Goal: Task Accomplishment & Management: Manage account settings

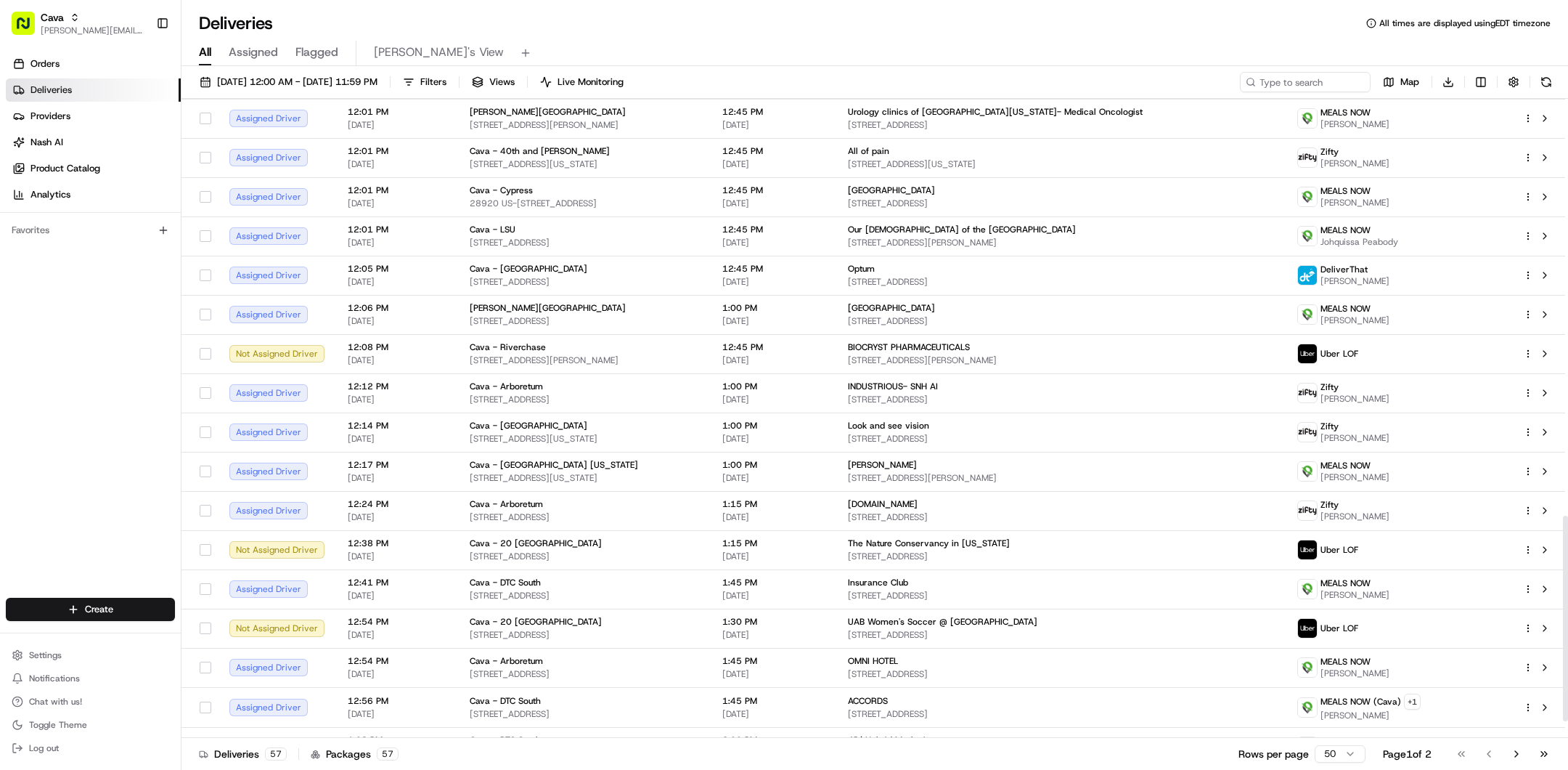
scroll to position [1351, 0]
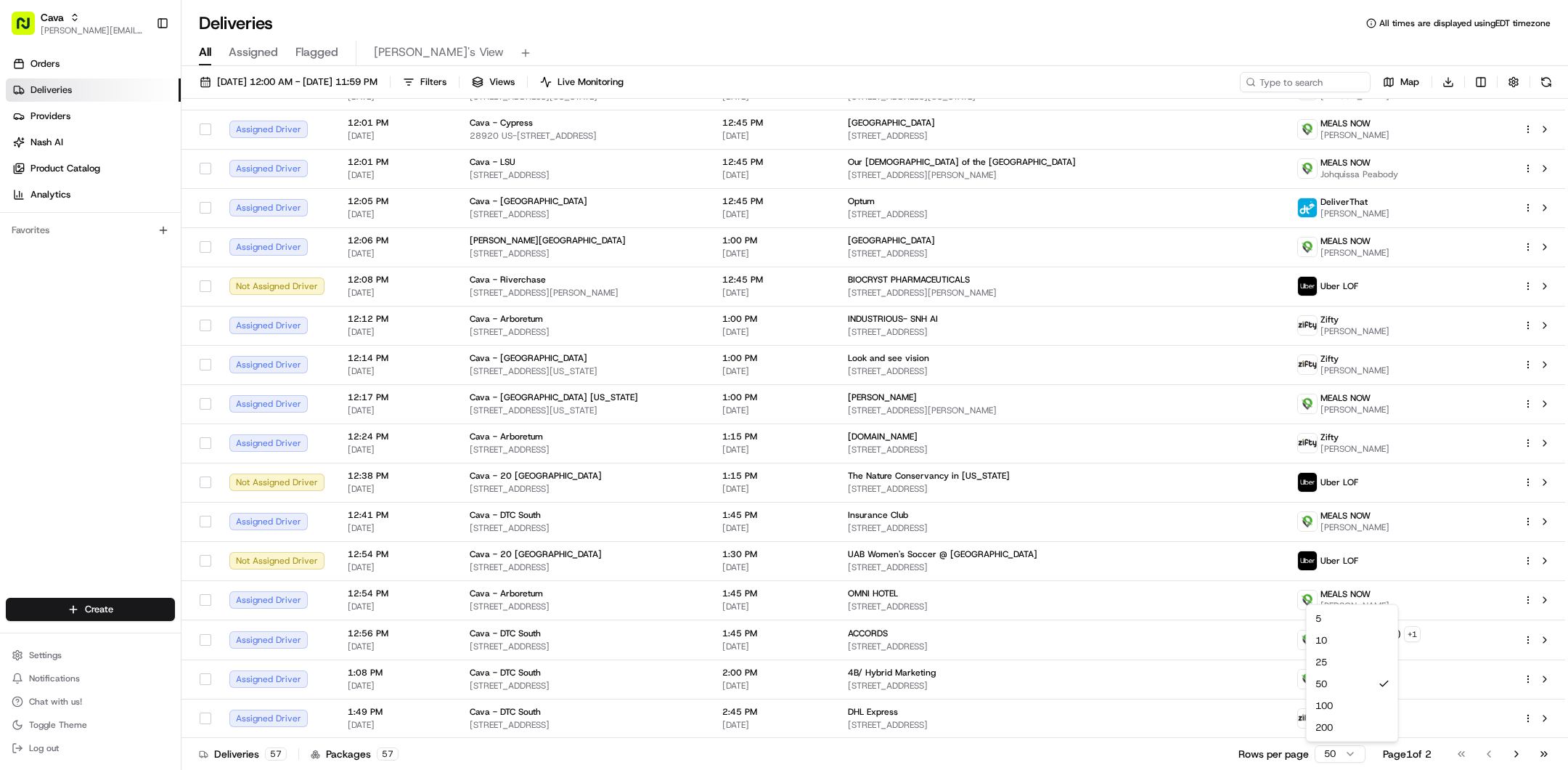
click at [1336, 750] on html "Cava gabrielle@usenash.com Toggle Sidebar Orders Deliveries Providers Nash AI P…" at bounding box center [784, 385] width 1568 height 770
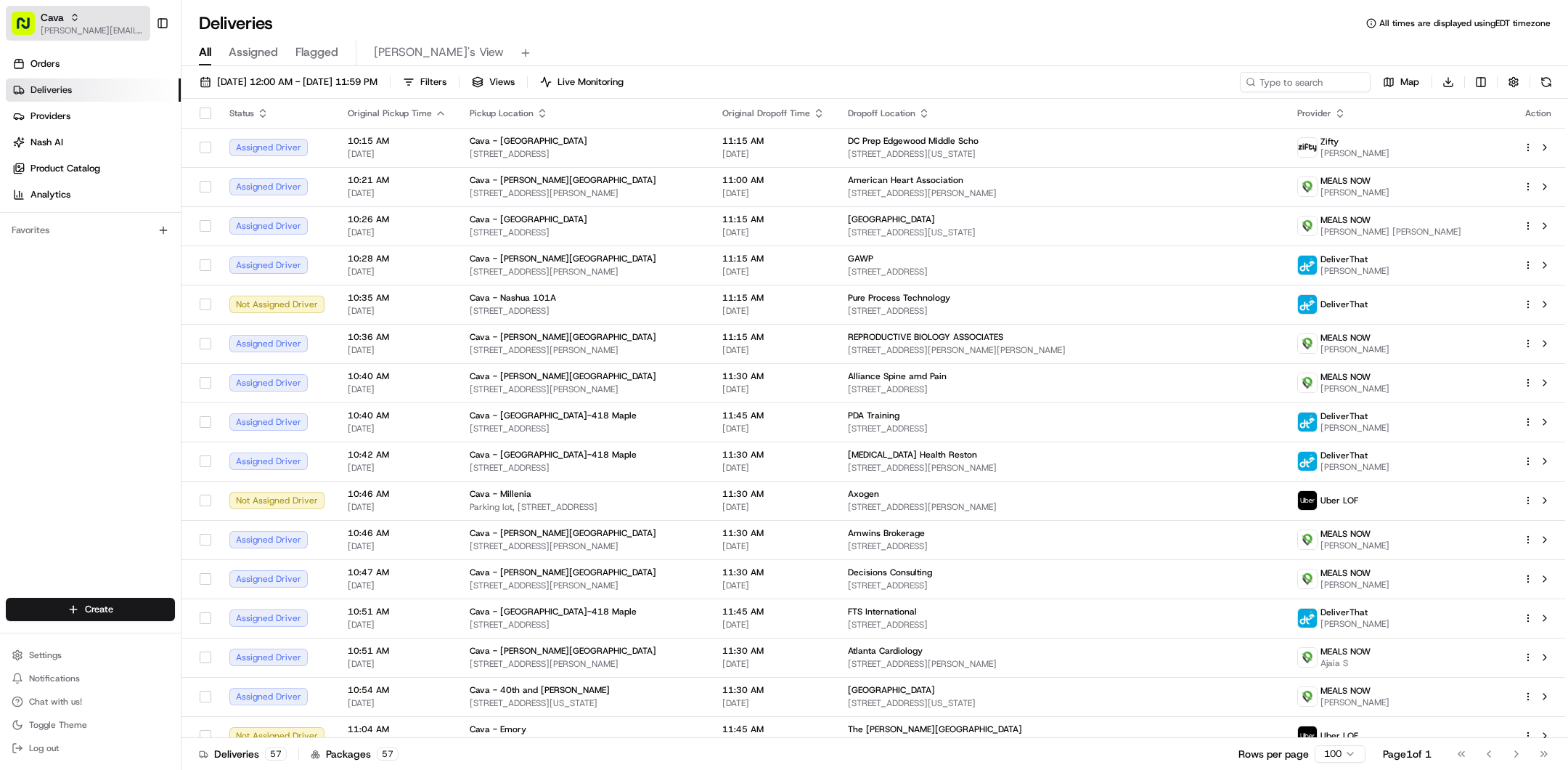
click at [76, 14] on icon "button" at bounding box center [74, 18] width 10 height 10
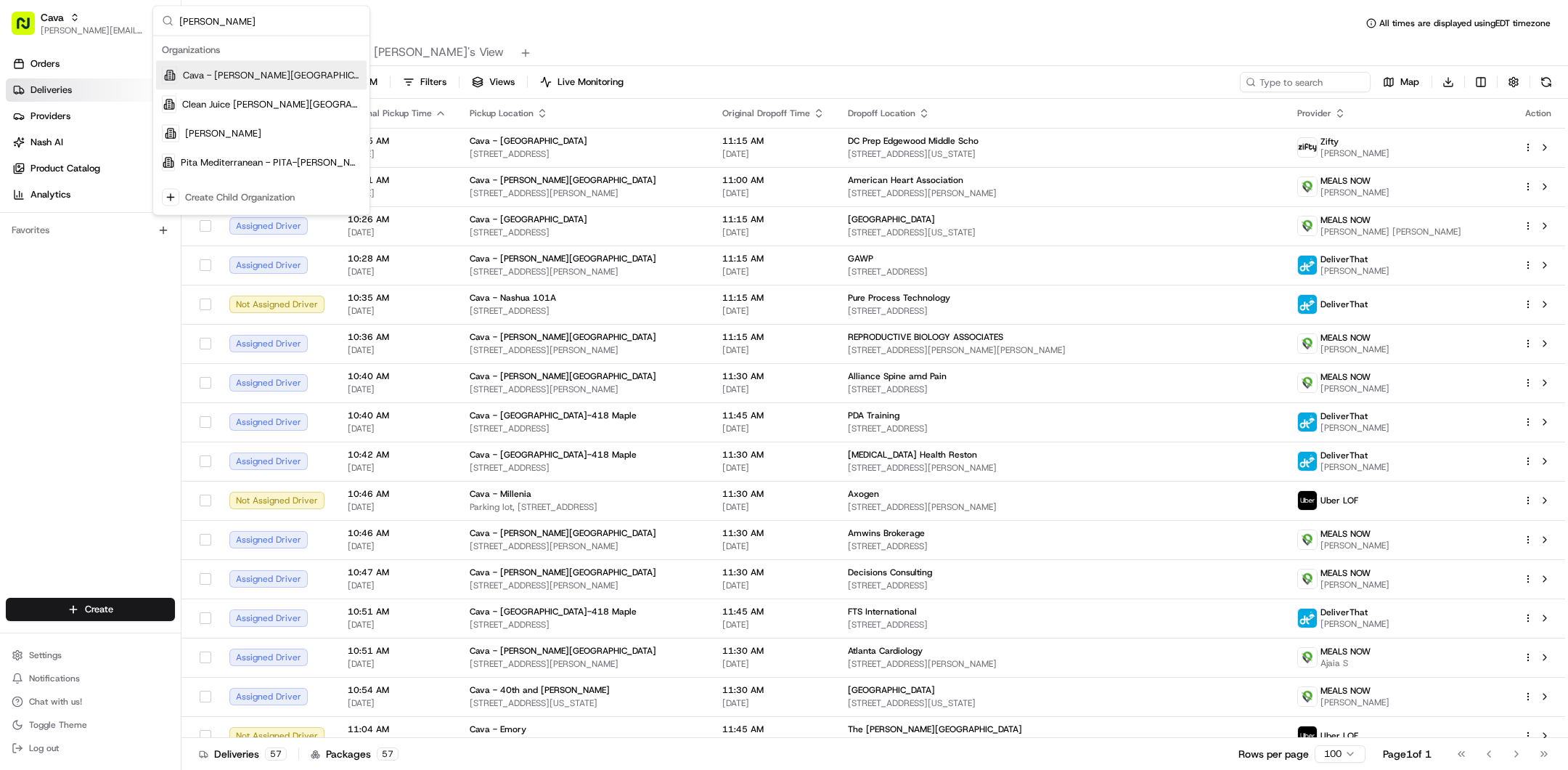
type input "sandy"
click at [220, 74] on span "Cava - Sandy Springs" at bounding box center [272, 74] width 178 height 13
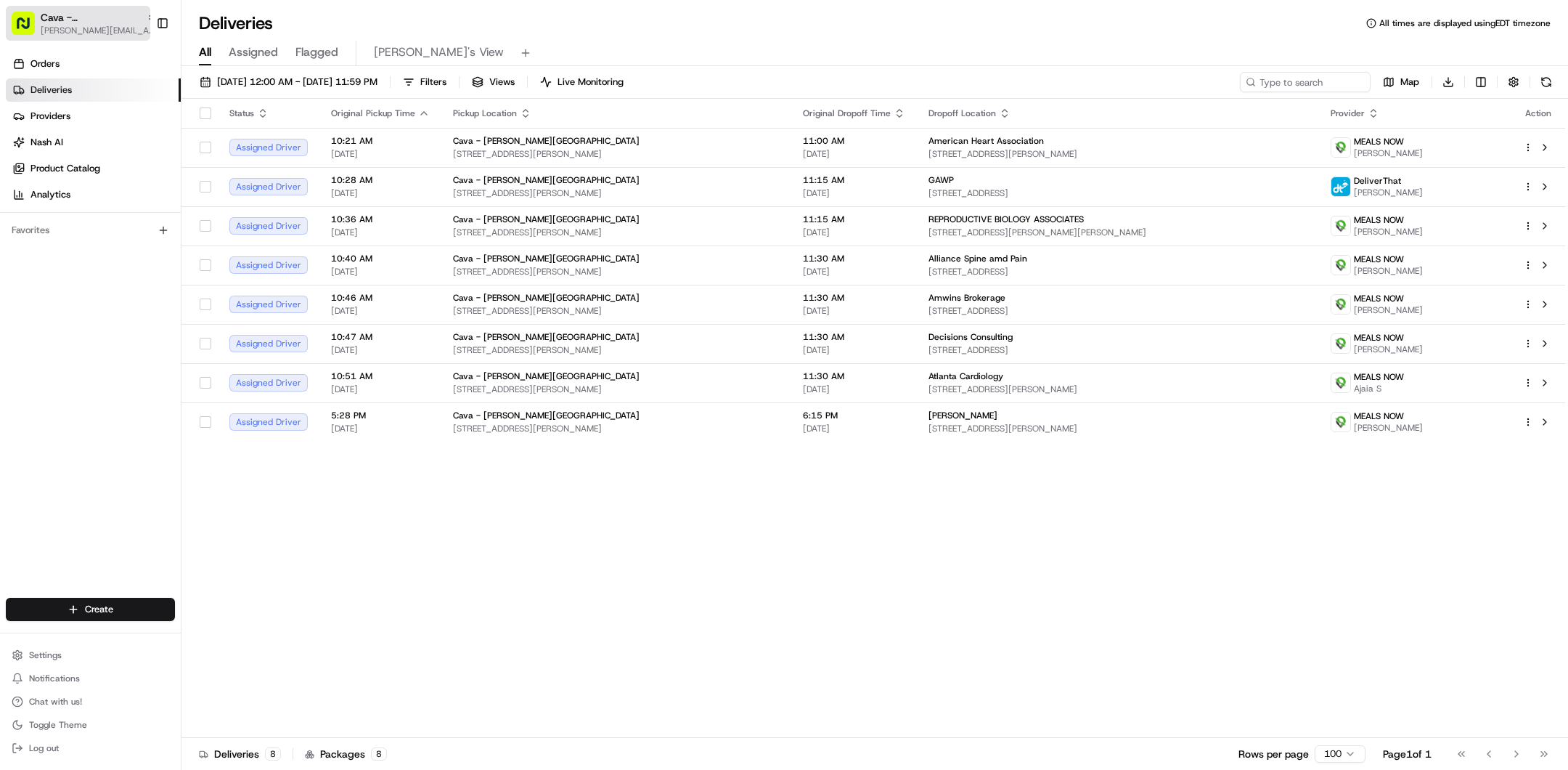
click at [66, 19] on span "Cava - Sandy Springs" at bounding box center [91, 17] width 100 height 15
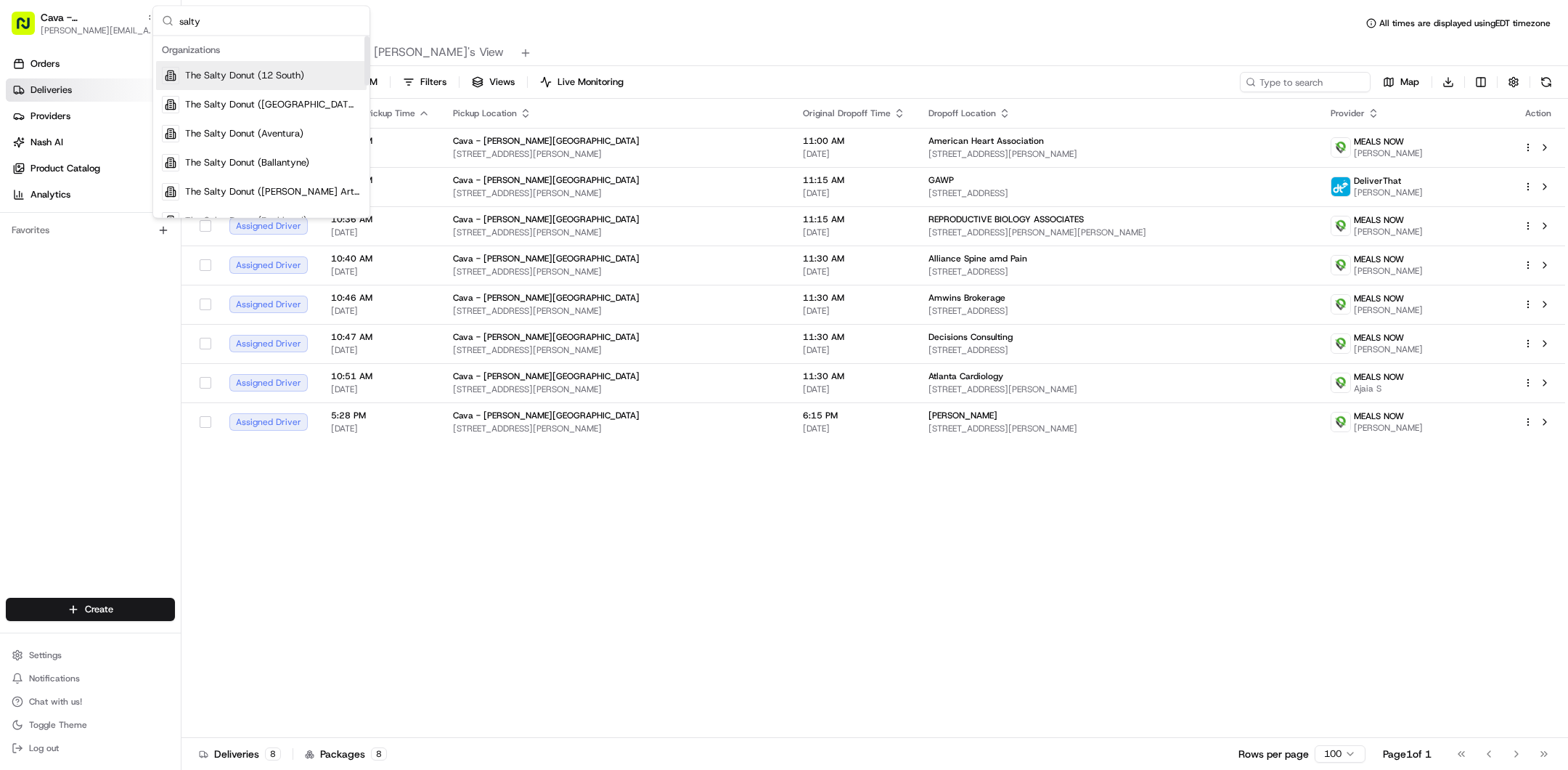
type input "salty"
click at [269, 84] on div "The Salty Donut (12 South)" at bounding box center [261, 75] width 211 height 29
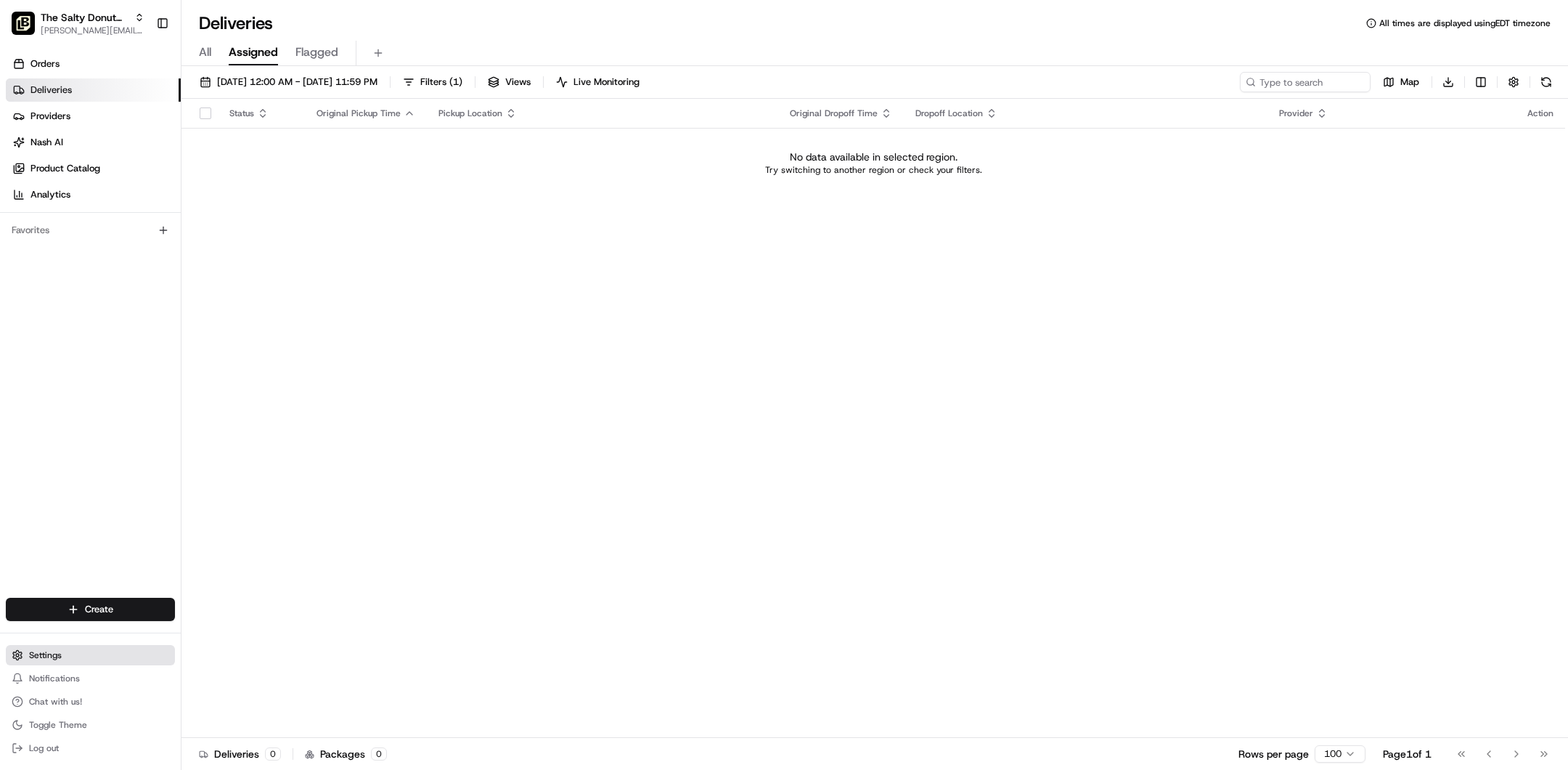
click at [39, 657] on span "Settings" at bounding box center [45, 655] width 32 height 12
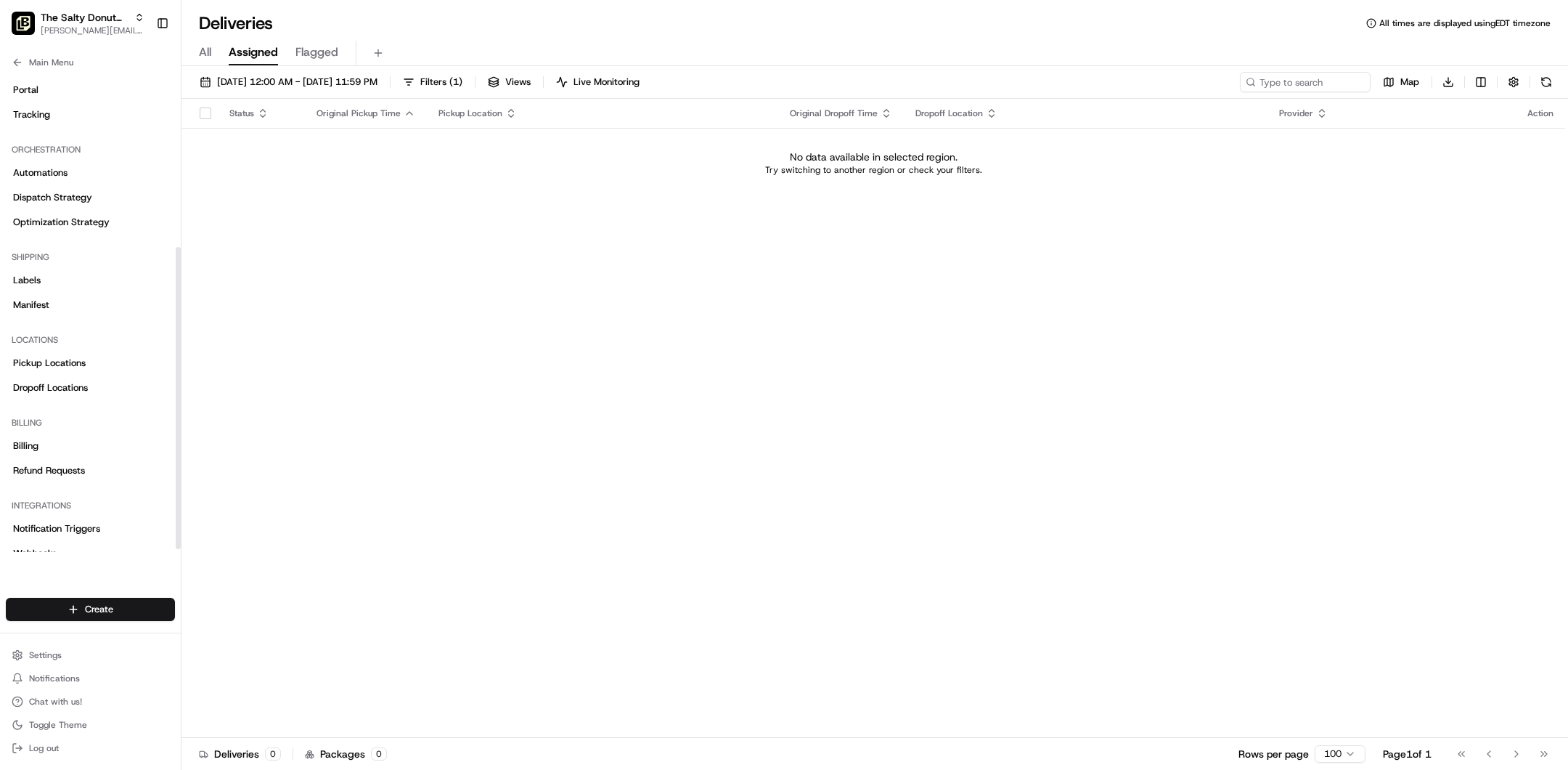
scroll to position [281, 0]
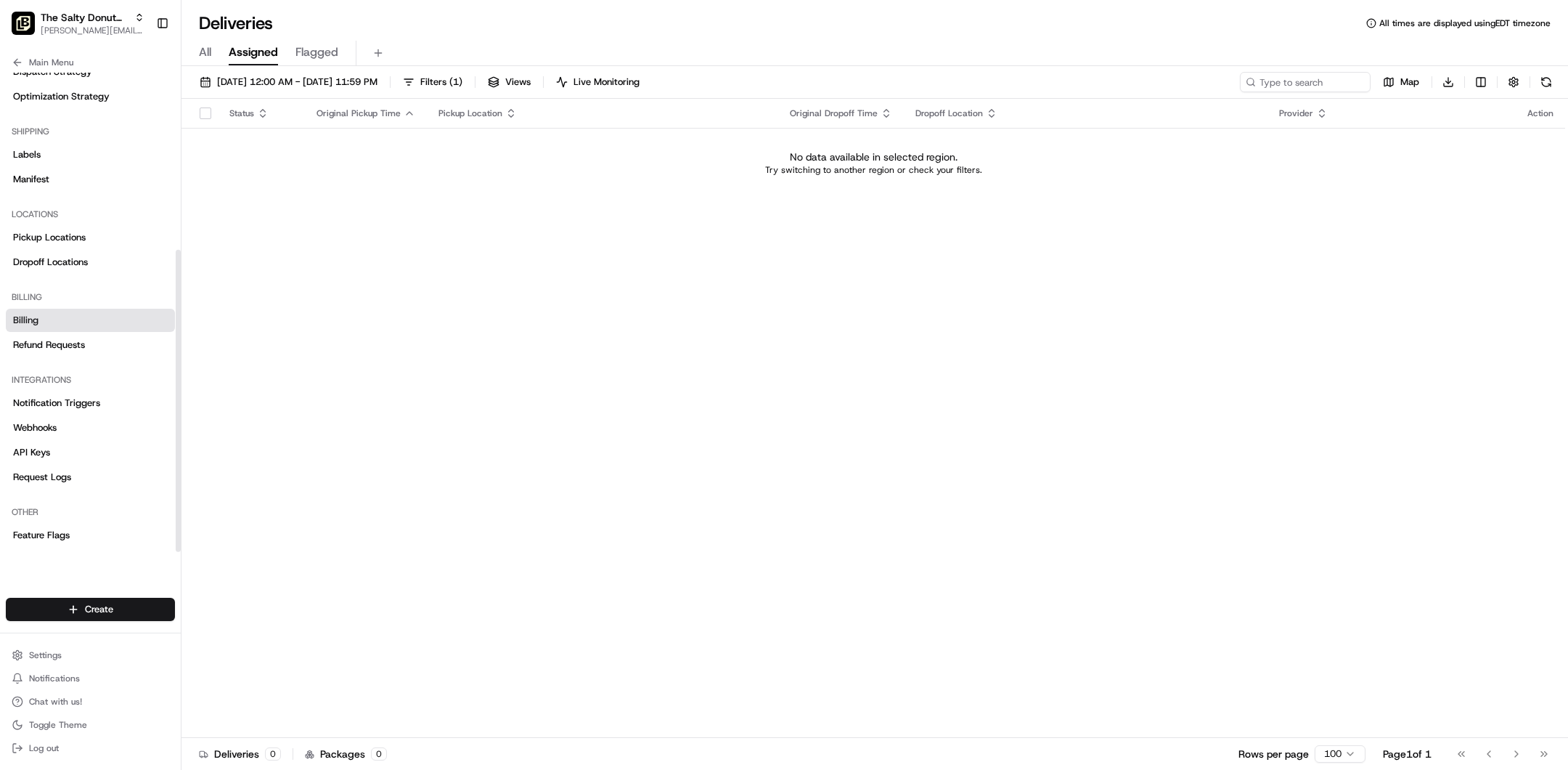
click at [69, 323] on link "Billing" at bounding box center [90, 320] width 169 height 24
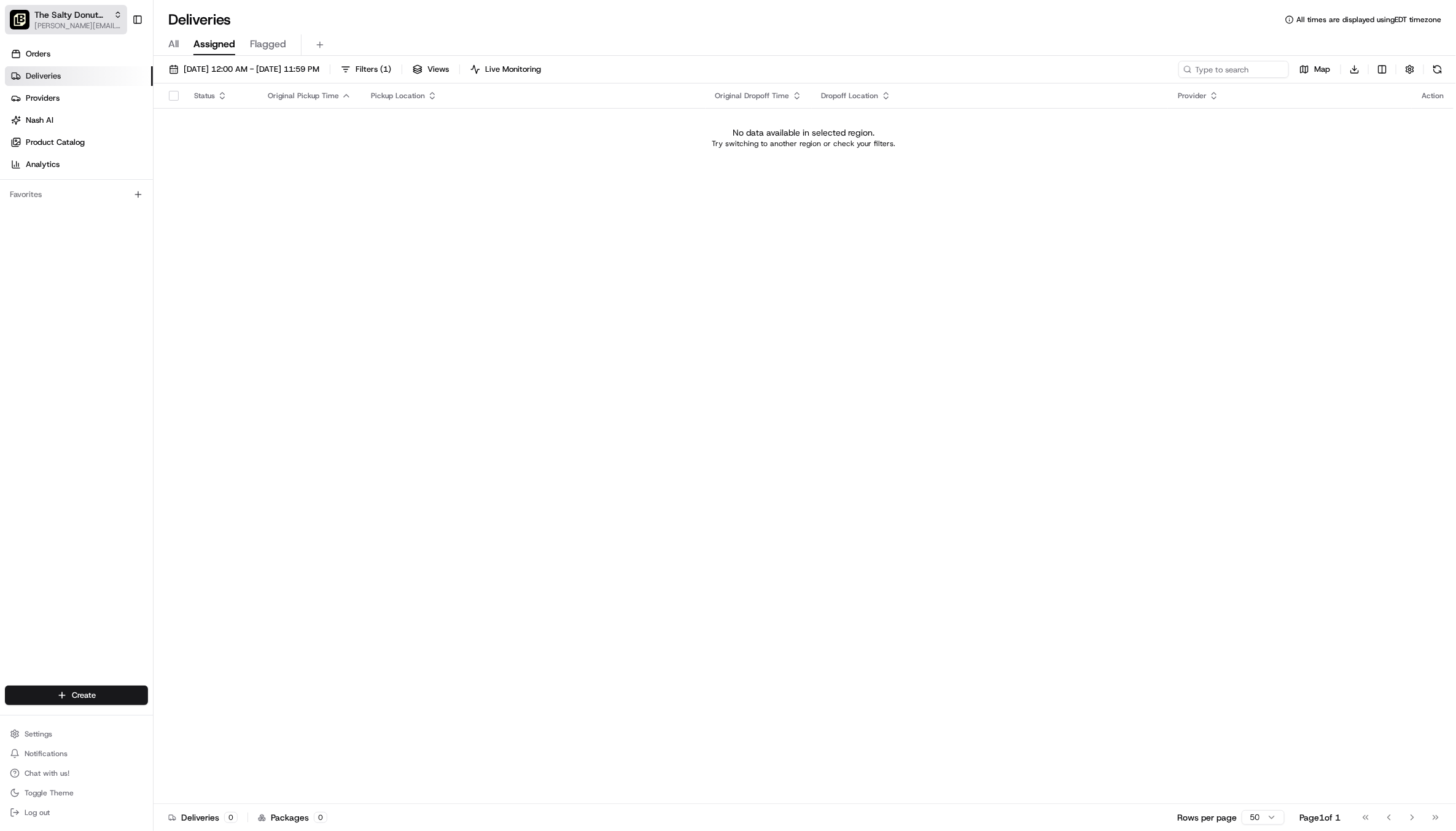
click at [70, 16] on span "The Salty Donut (12 South)" at bounding box center [72, 14] width 75 height 12
type input "red's"
click at [201, 80] on body "The Salty Donut (12 South) gabrielle@usenash.com Toggle Sidebar Orders Deliveri…" at bounding box center [728, 415] width 1456 height 831
click at [53, 25] on span "[PERSON_NAME][EMAIL_ADDRESS][DOMAIN_NAME]" at bounding box center [79, 26] width 88 height 10
type input "red'"
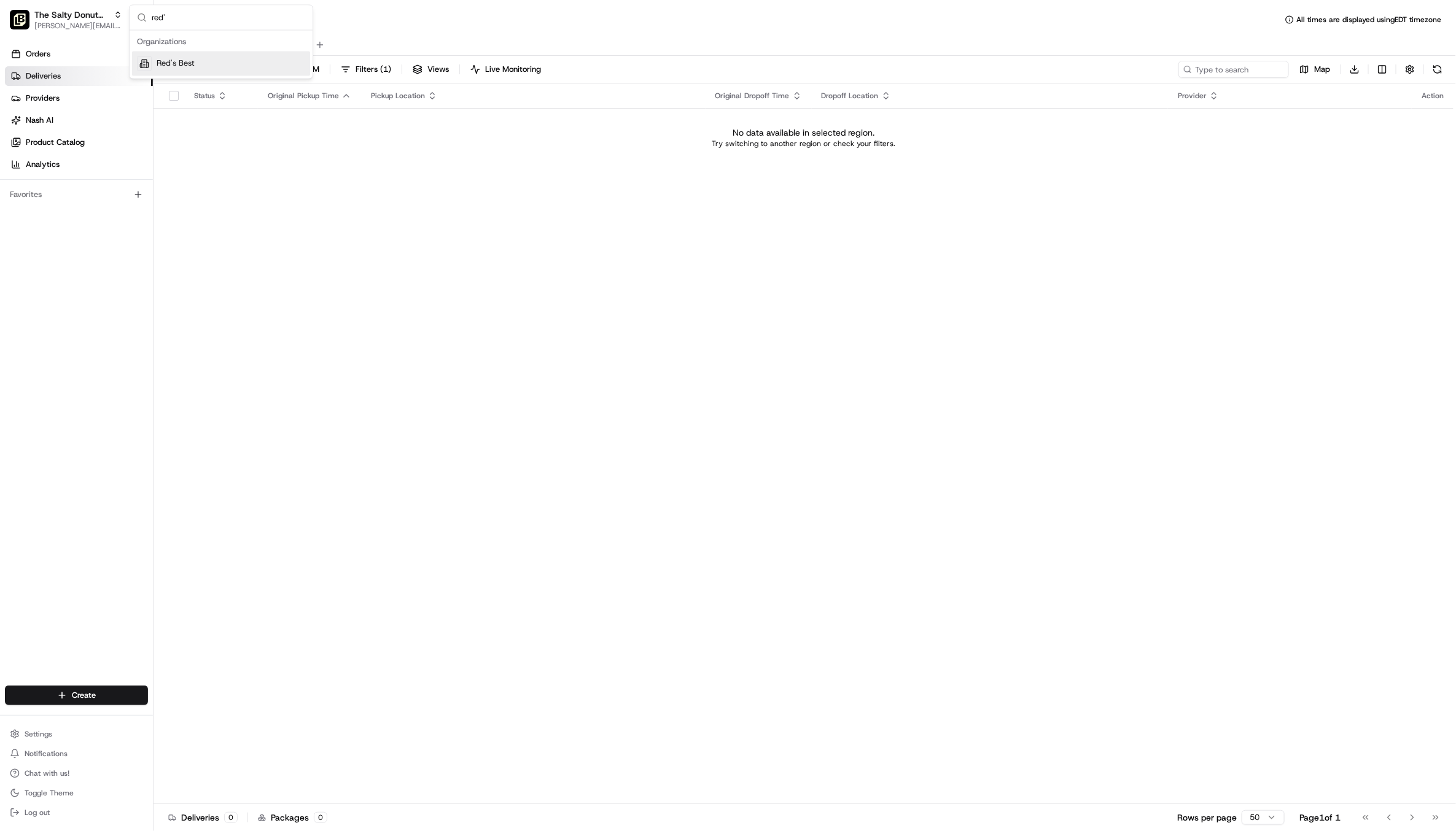
drag, startPoint x: 213, startPoint y: 63, endPoint x: 196, endPoint y: 58, distance: 17.7
click at [213, 63] on div "Red's Best" at bounding box center [220, 64] width 178 height 25
click at [120, 58] on link "Orders" at bounding box center [79, 54] width 148 height 20
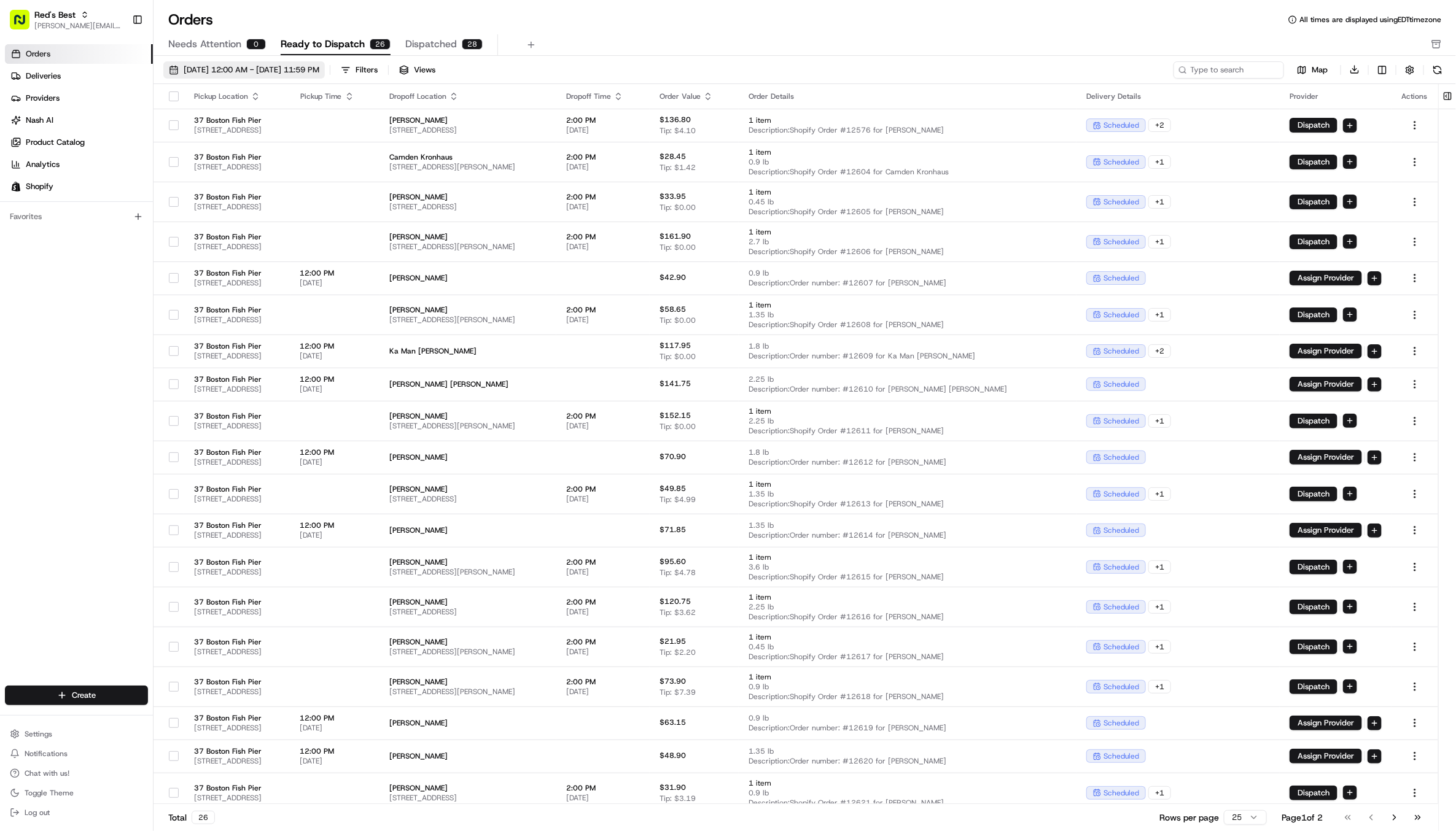
click at [319, 65] on span "08/01/2025 12:00 AM - 08/31/2025 11:59 PM" at bounding box center [252, 70] width 136 height 11
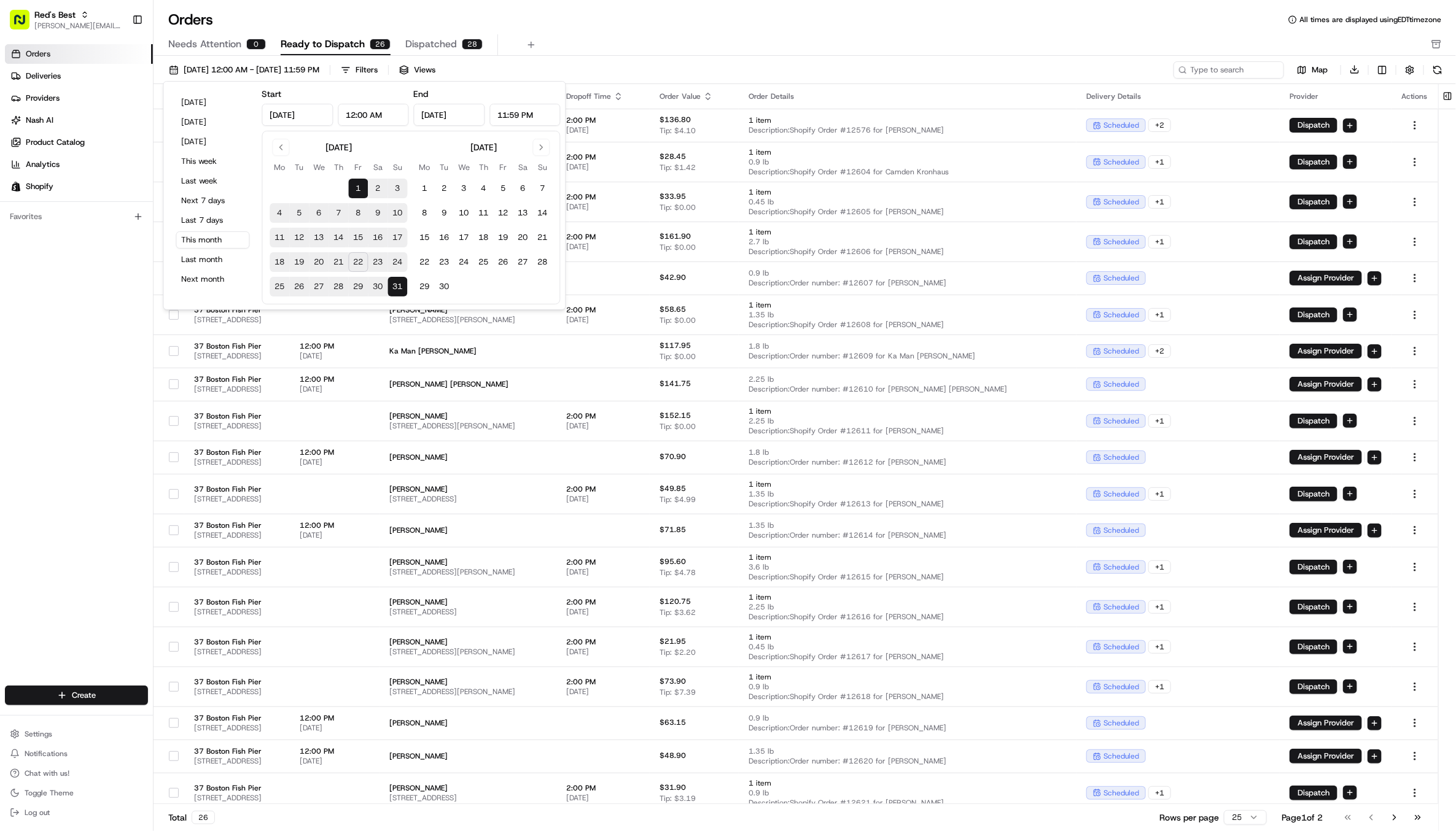
drag, startPoint x: 360, startPoint y: 259, endPoint x: 396, endPoint y: 166, distance: 99.7
click at [360, 259] on button "22" at bounding box center [359, 263] width 20 height 20
type input "Aug 22, 2025"
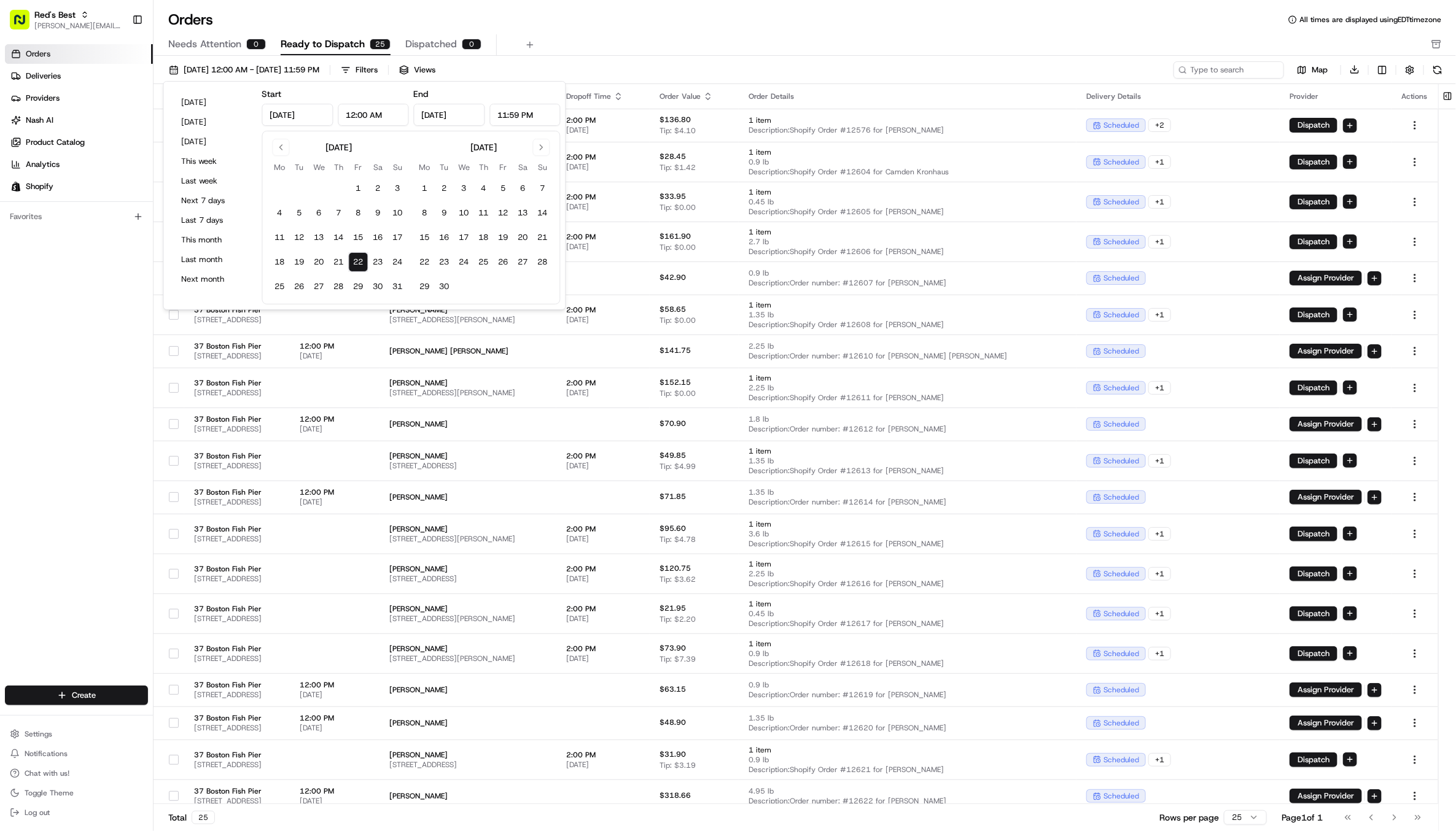
click at [544, 29] on div "Orders All times are displayed using EDT timezone" at bounding box center [805, 20] width 1303 height 20
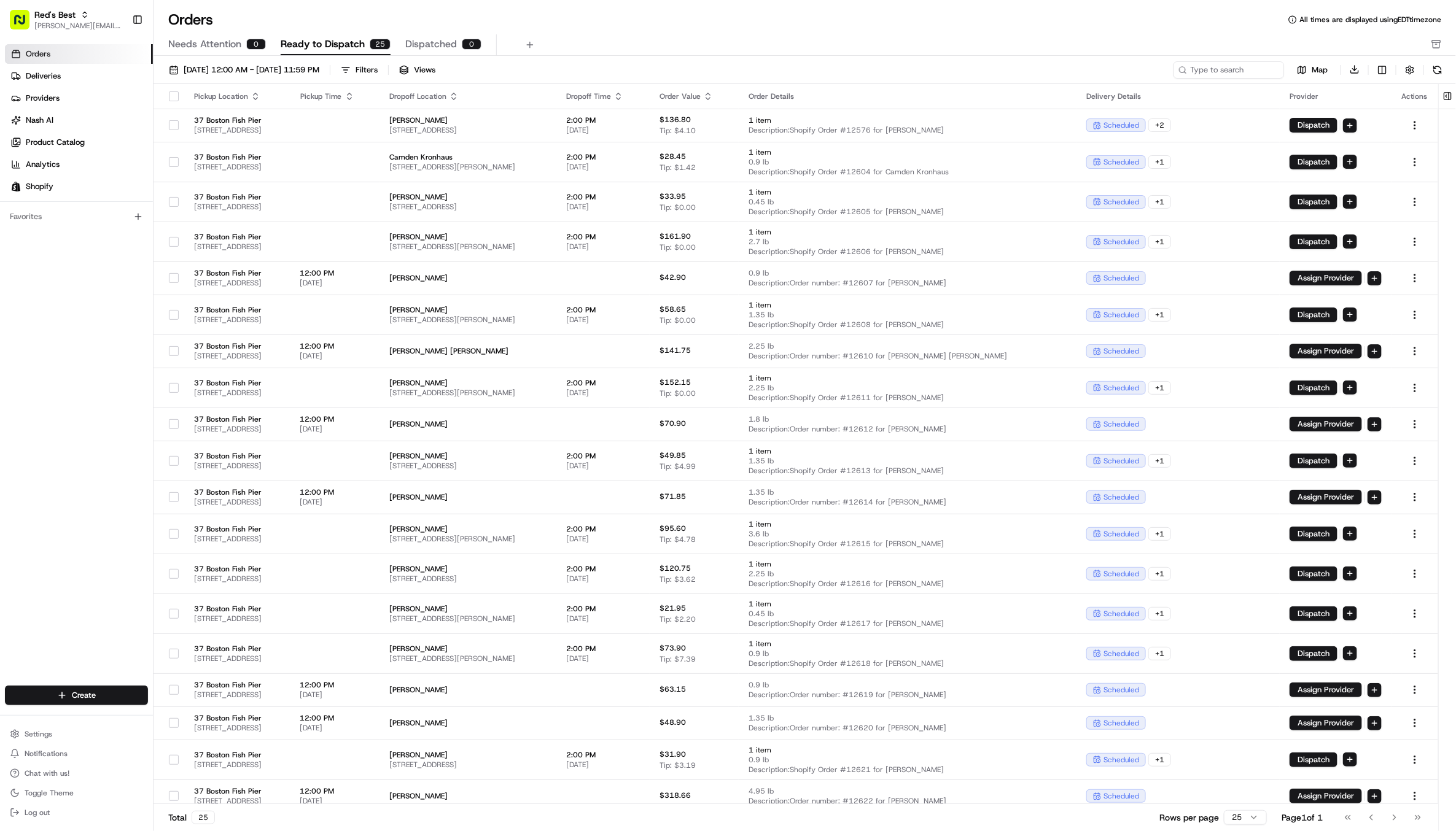
click at [355, 97] on icon "button" at bounding box center [350, 96] width 10 height 10
click at [423, 116] on button "Pickup Start Time (Earliest)" at bounding box center [423, 111] width 113 height 15
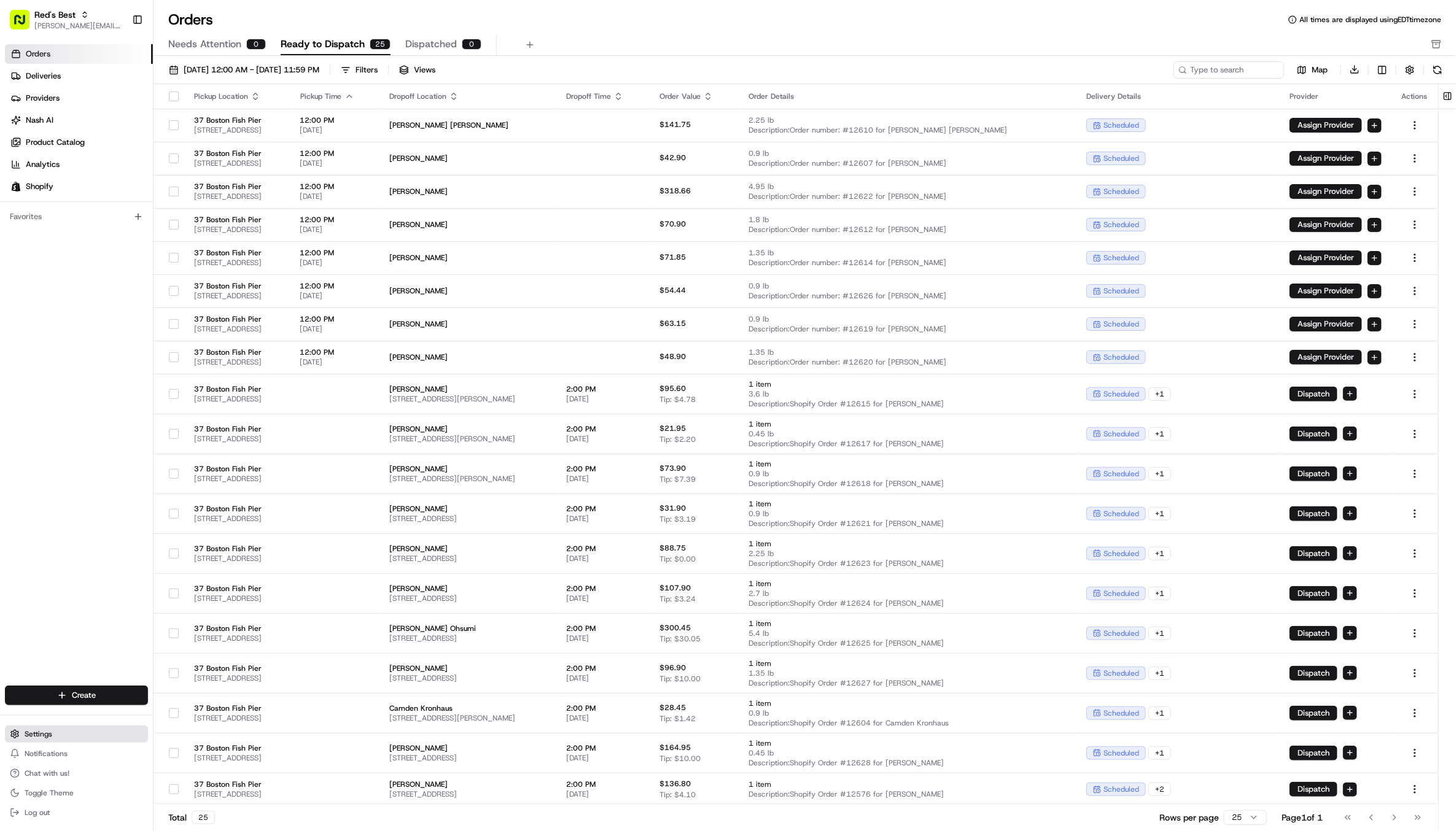
click at [44, 728] on button "Settings" at bounding box center [76, 734] width 143 height 17
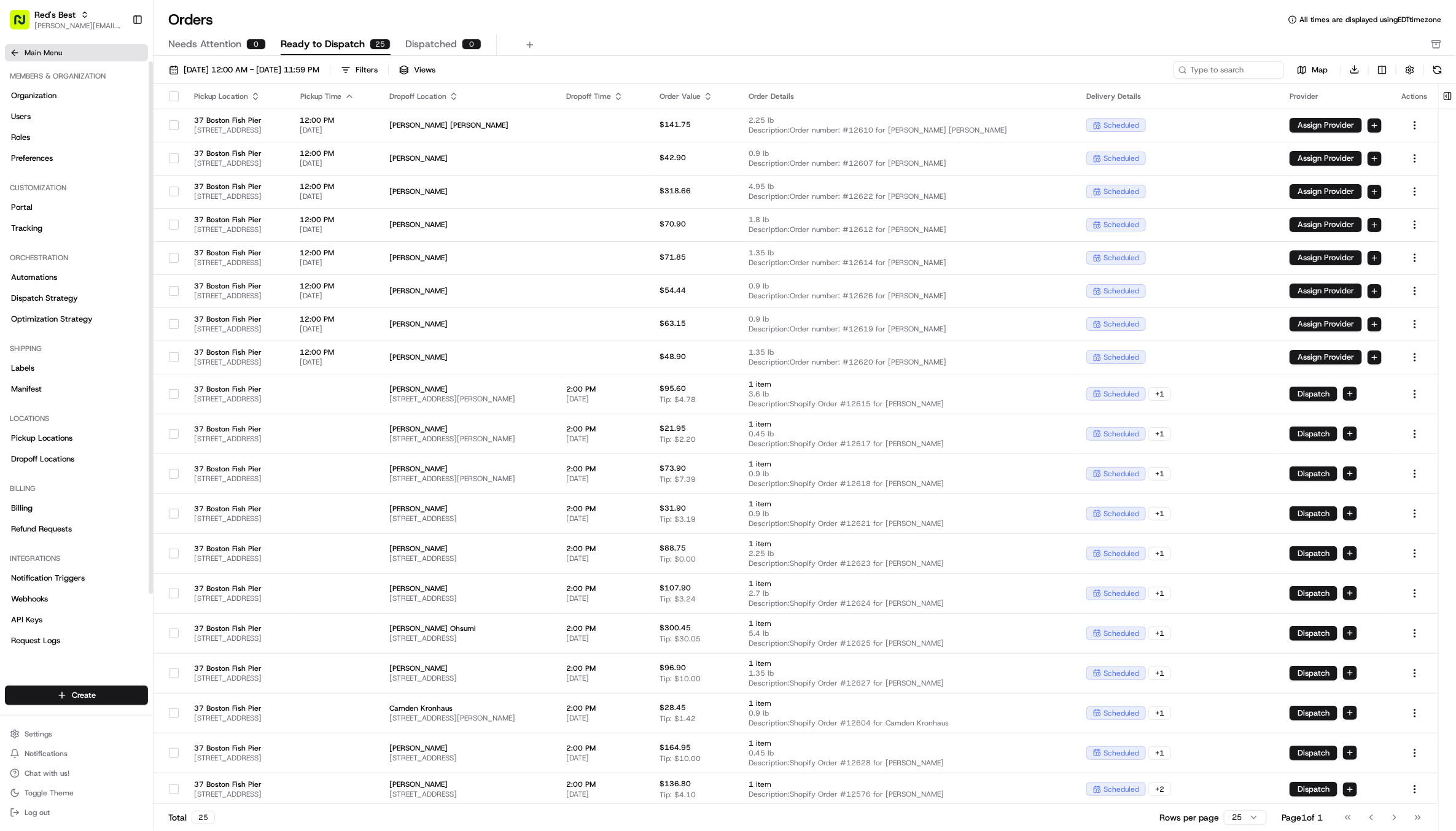
click at [41, 51] on span "Main Menu" at bounding box center [43, 53] width 37 height 10
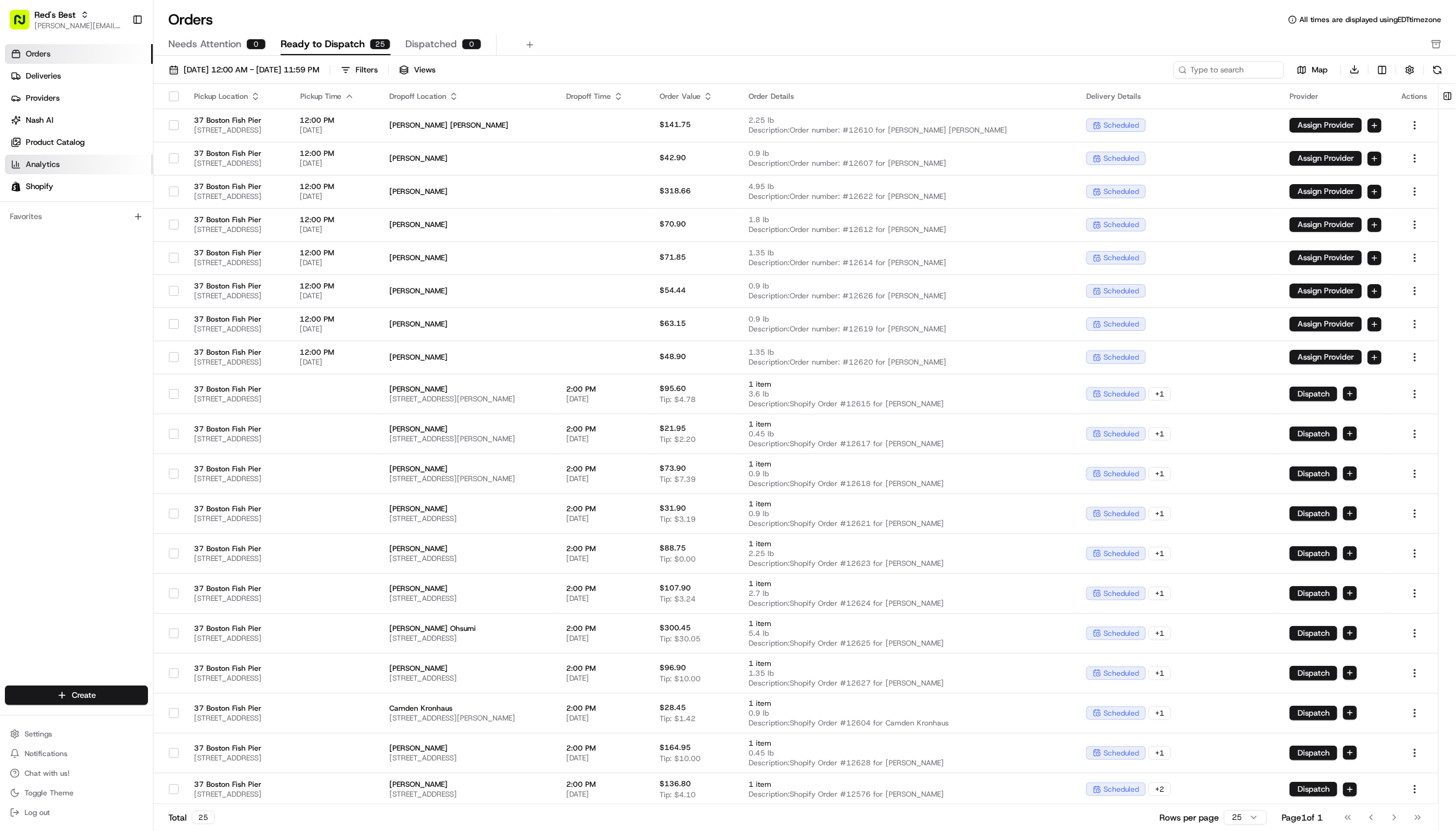
click at [65, 162] on link "Analytics" at bounding box center [79, 165] width 148 height 20
